Goal: Complete application form

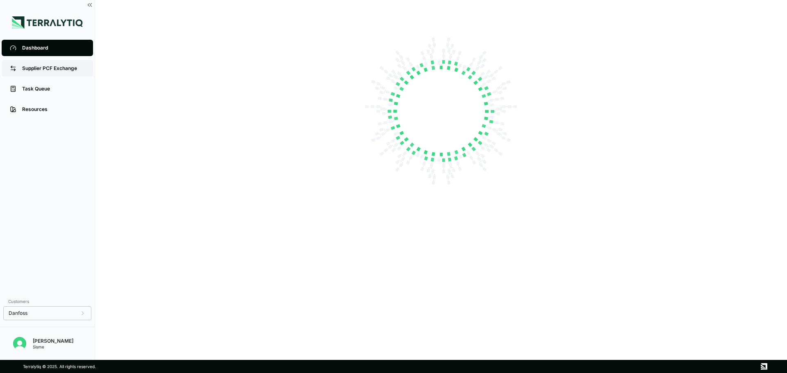
click at [74, 66] on div "Supplier PCF Exchange" at bounding box center [53, 68] width 63 height 7
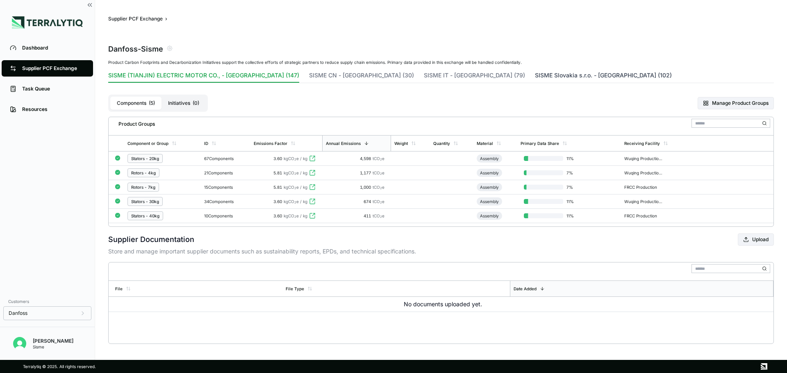
click at [535, 75] on button "SISME Slovakia s.r.o. - [GEOGRAPHIC_DATA] (102)" at bounding box center [603, 76] width 137 height 11
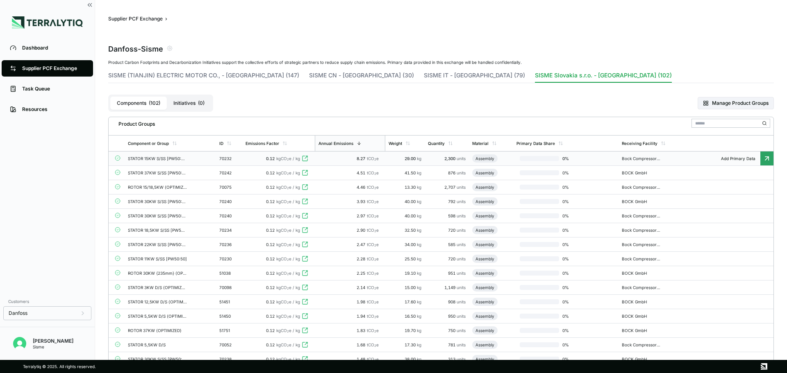
click at [331, 157] on div "8.27 tCO 2 e" at bounding box center [350, 158] width 64 height 5
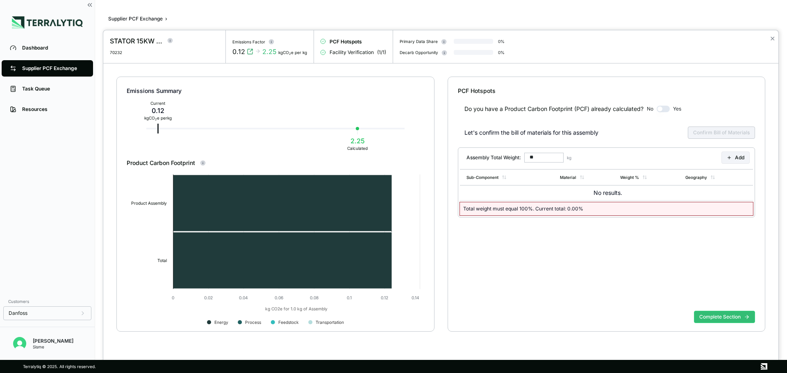
type input "******"
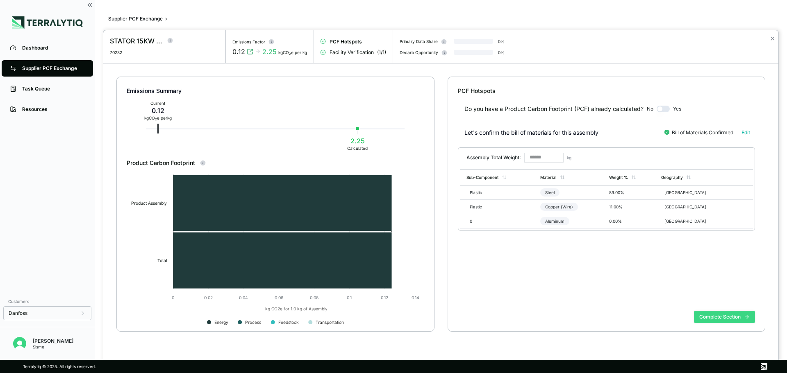
click at [735, 319] on button "Complete Section" at bounding box center [724, 317] width 61 height 12
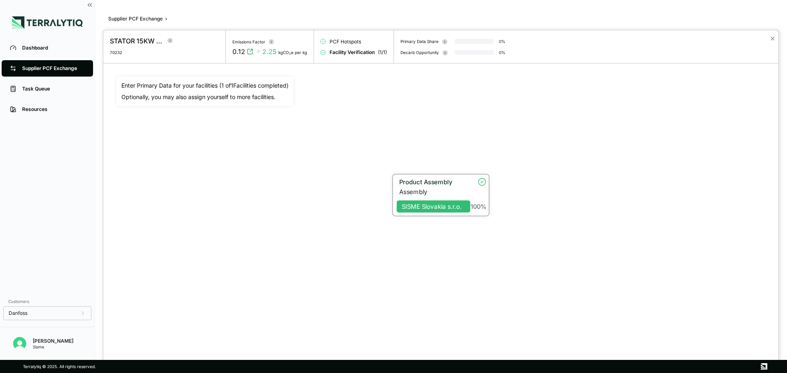
click at [456, 182] on div "Product Assembly" at bounding box center [432, 181] width 66 height 7
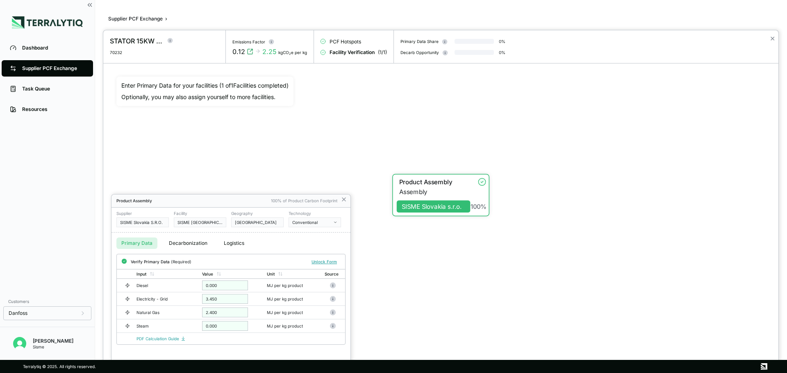
click at [88, 3] on div at bounding box center [393, 186] width 787 height 373
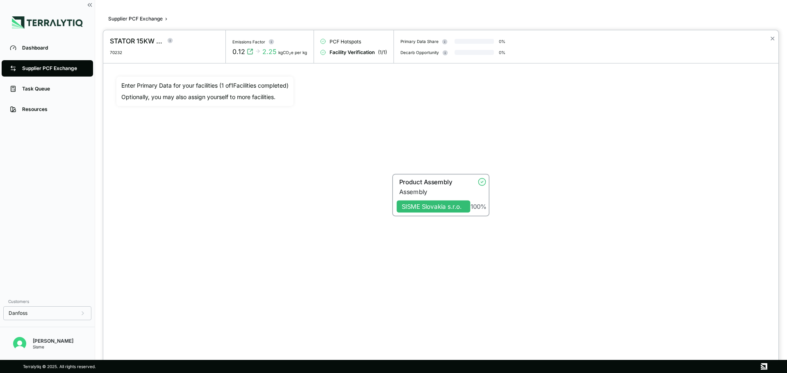
click at [91, 4] on div at bounding box center [393, 186] width 787 height 373
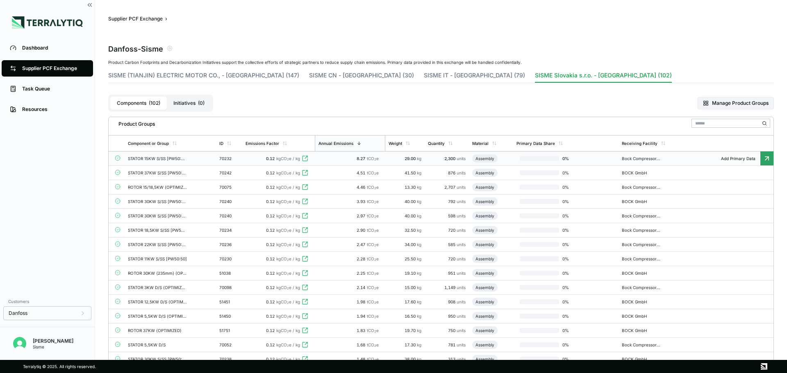
scroll to position [328, 0]
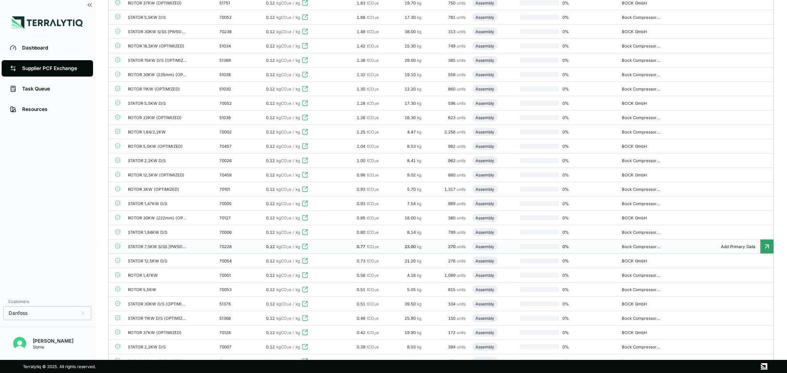
click at [193, 245] on td "STATOR 7,5KW S/SS [PW50:50]" at bounding box center [170, 247] width 91 height 14
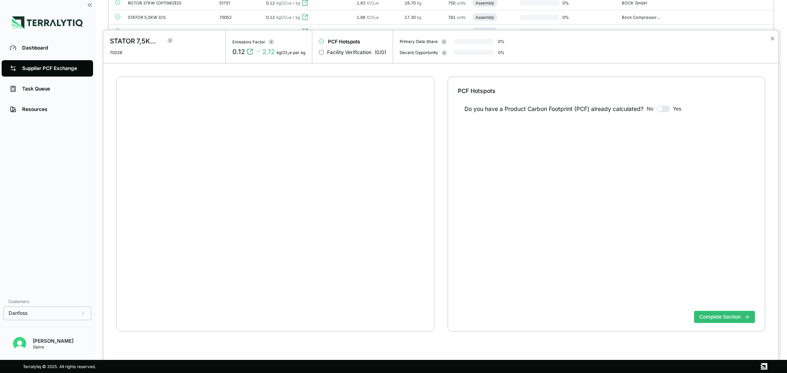
scroll to position [16, 0]
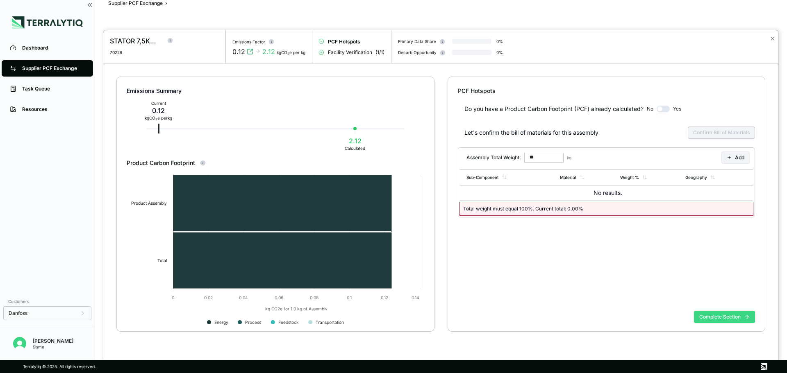
type input "******"
